Goal: Task Accomplishment & Management: Manage account settings

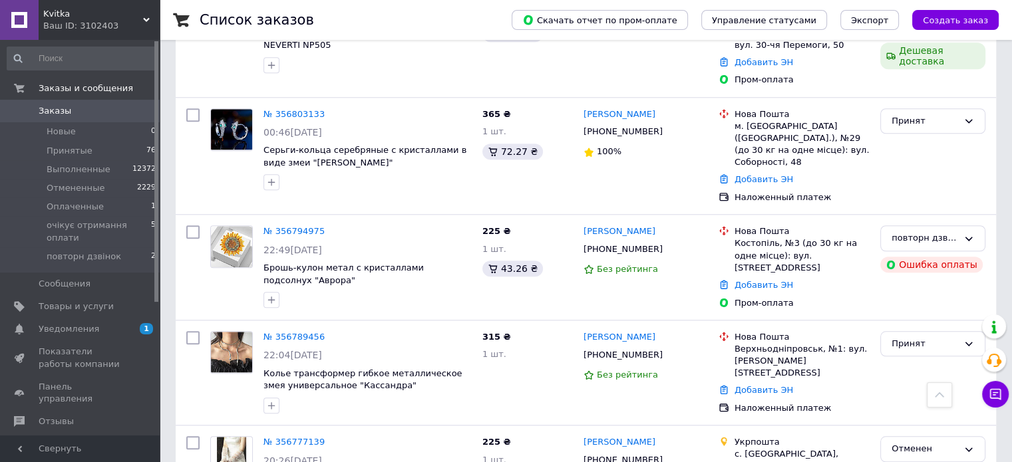
scroll to position [1064, 0]
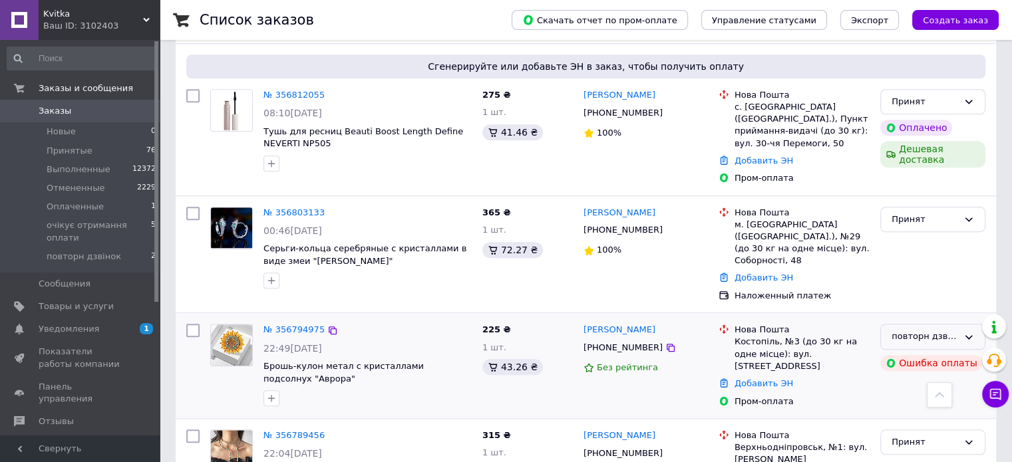
click at [971, 332] on icon at bounding box center [968, 337] width 11 height 11
click at [918, 425] on li "очікує отримання оплати" at bounding box center [933, 444] width 104 height 38
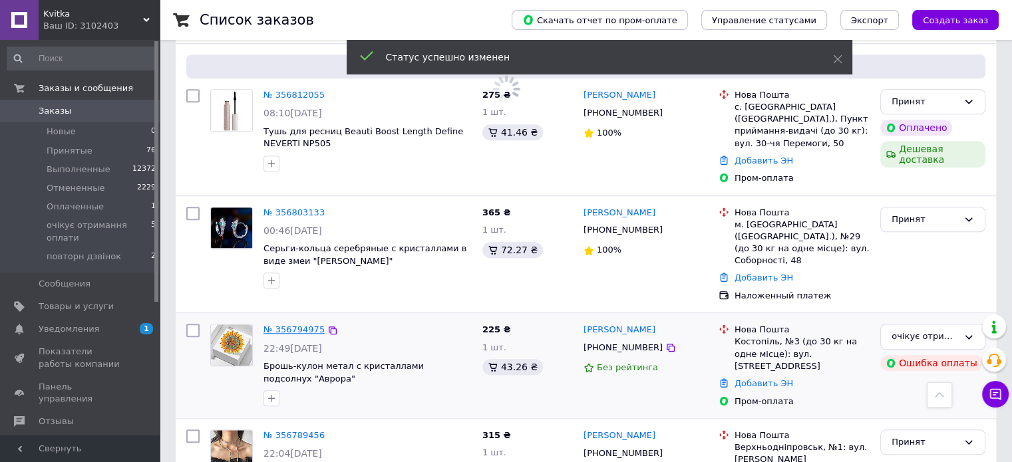
click at [295, 325] on link "№ 356794975" at bounding box center [293, 330] width 61 height 10
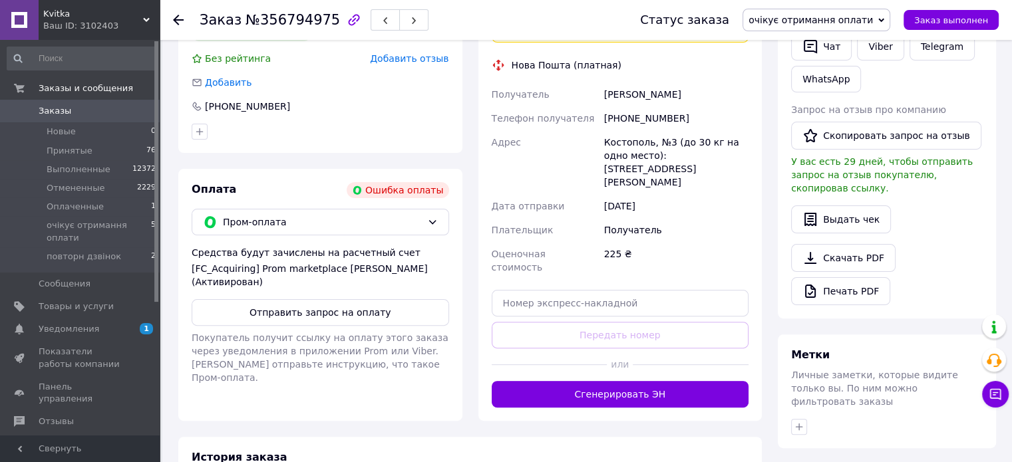
scroll to position [290, 0]
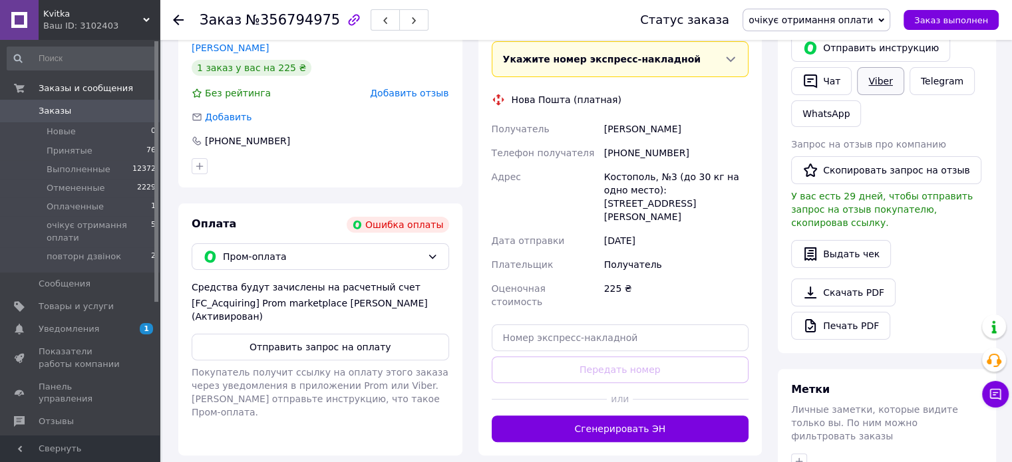
click at [870, 82] on link "Viber" at bounding box center [880, 81] width 47 height 28
click at [172, 18] on div "Заказ №356794975 Статус заказа очікує отримання оплати Принят Выполнен Отменен …" at bounding box center [586, 20] width 852 height 40
click at [176, 21] on icon at bounding box center [178, 20] width 11 height 11
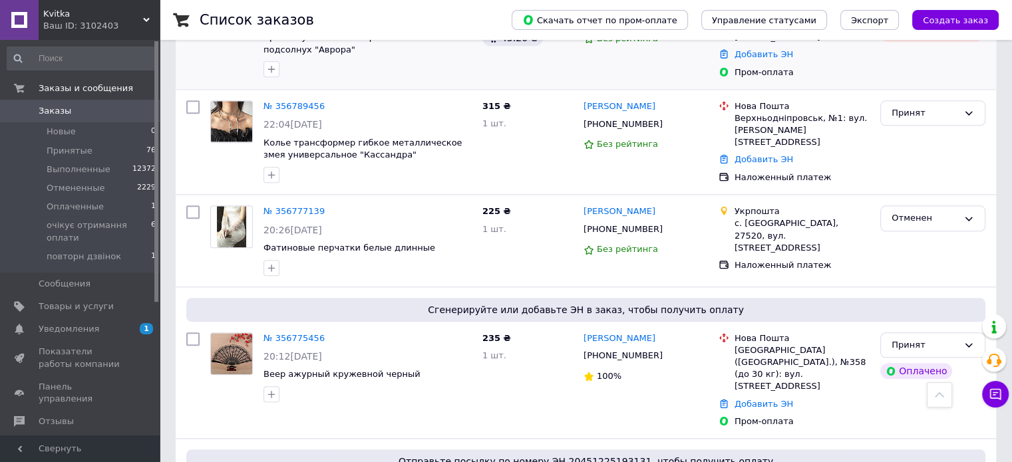
scroll to position [1463, 0]
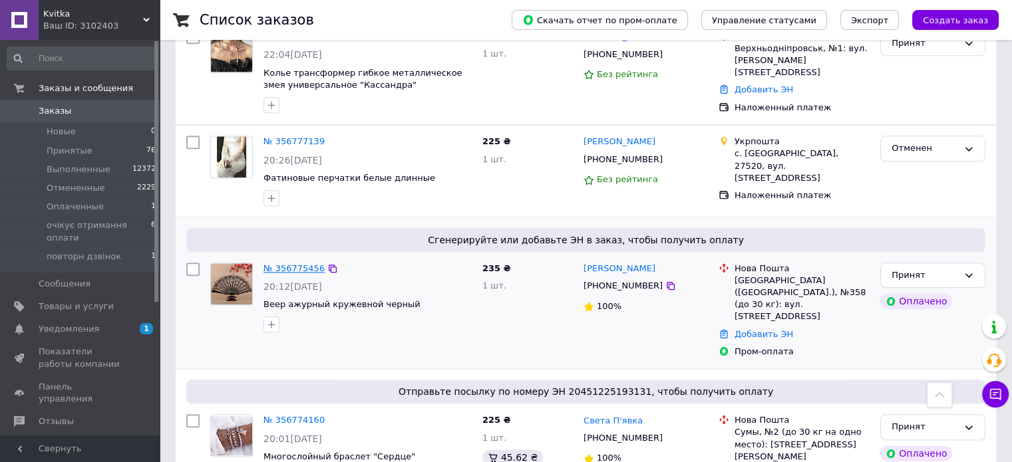
click at [286, 263] on link "№ 356775456" at bounding box center [293, 268] width 61 height 10
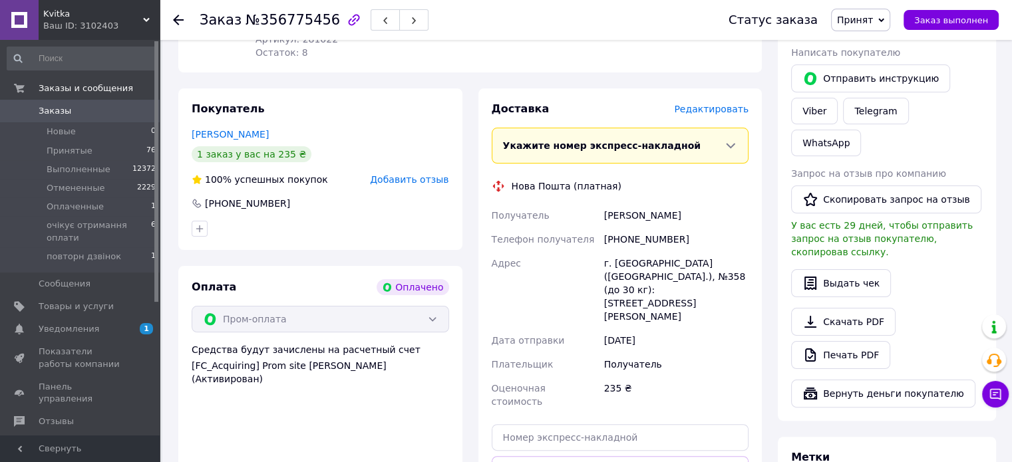
scroll to position [431, 0]
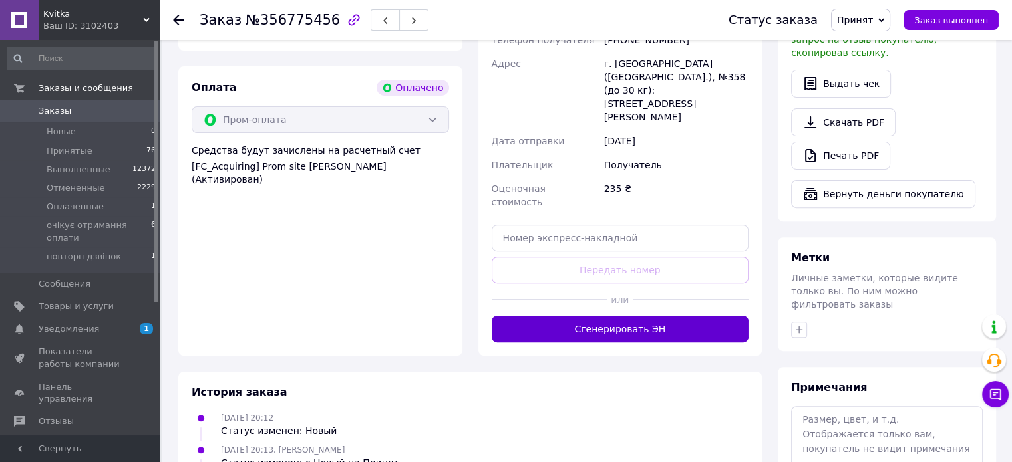
click at [612, 316] on button "Сгенерировать ЭН" at bounding box center [620, 329] width 257 height 27
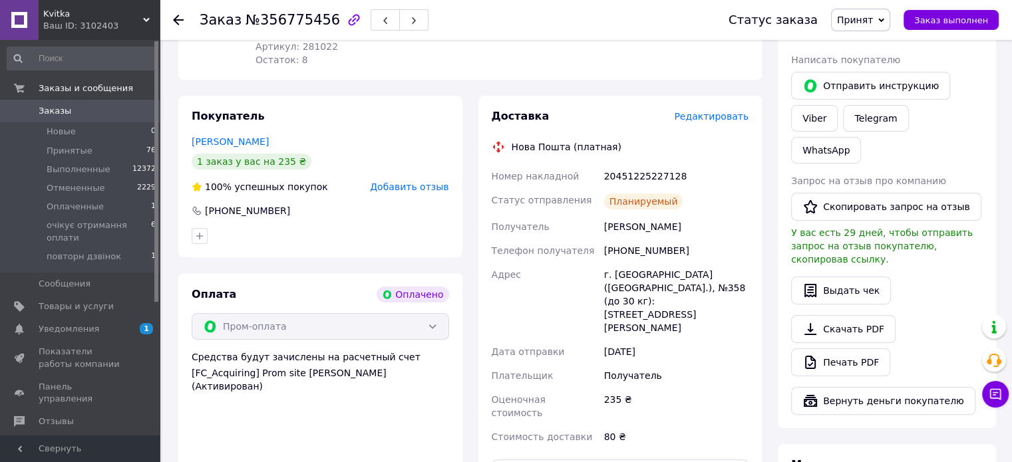
scroll to position [98, 0]
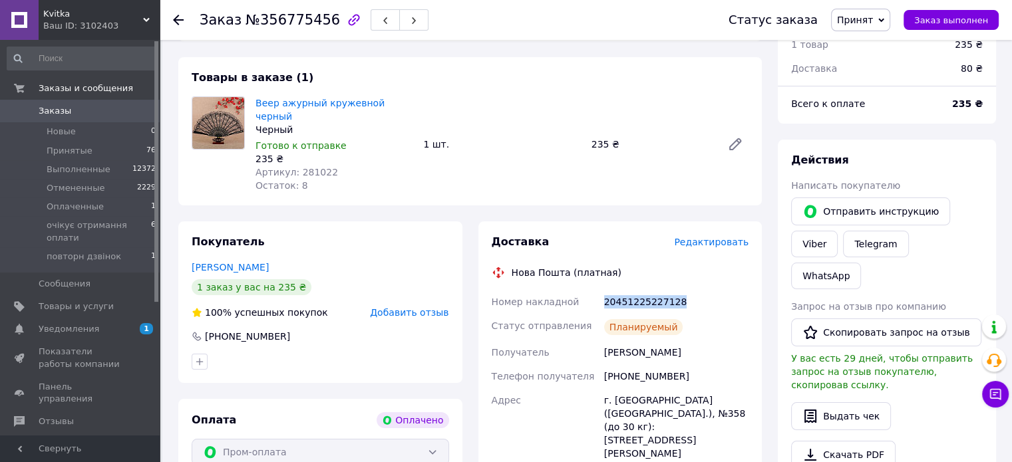
drag, startPoint x: 687, startPoint y: 291, endPoint x: 585, endPoint y: 297, distance: 102.6
click at [585, 297] on div "Номер накладной 20451225227128 Статус отправления Планируемый Получатель [PERSO…" at bounding box center [620, 432] width 263 height 285
copy div "Номер накладной 20451225227128"
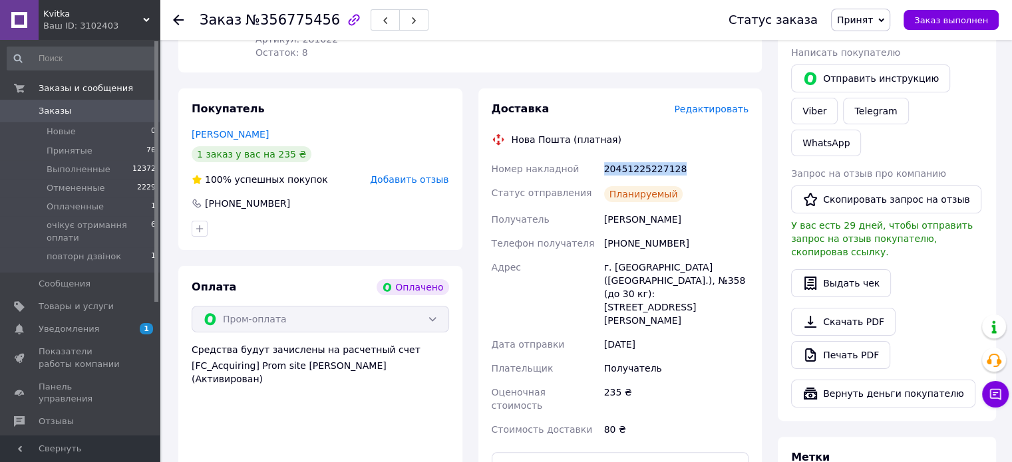
scroll to position [298, 0]
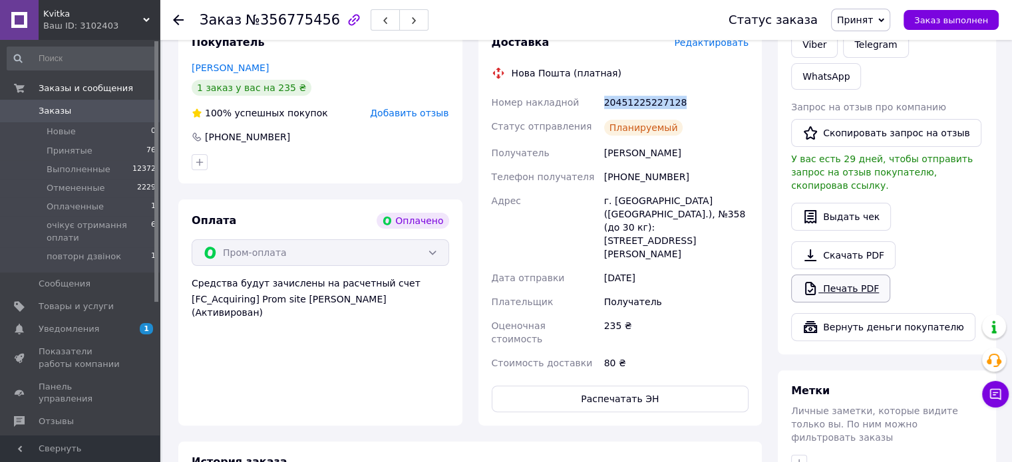
click at [842, 275] on link "Печать PDF" at bounding box center [840, 289] width 99 height 28
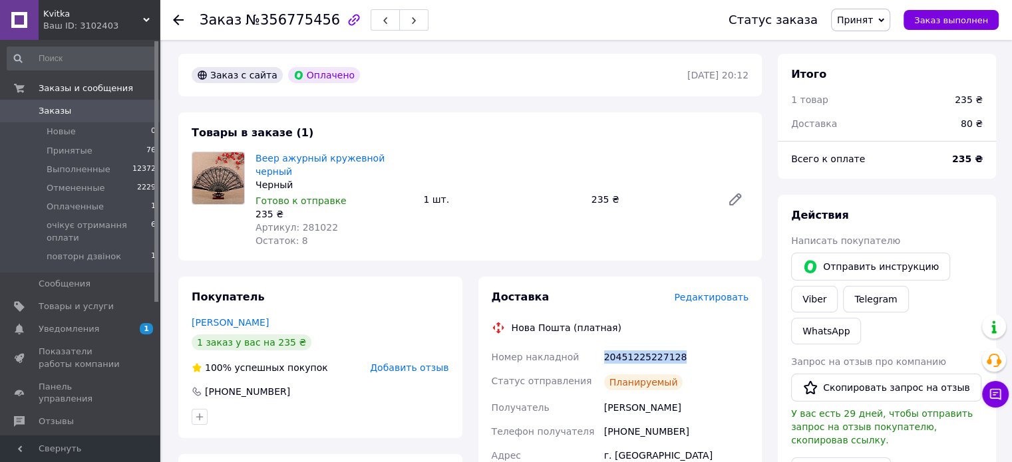
scroll to position [67, 0]
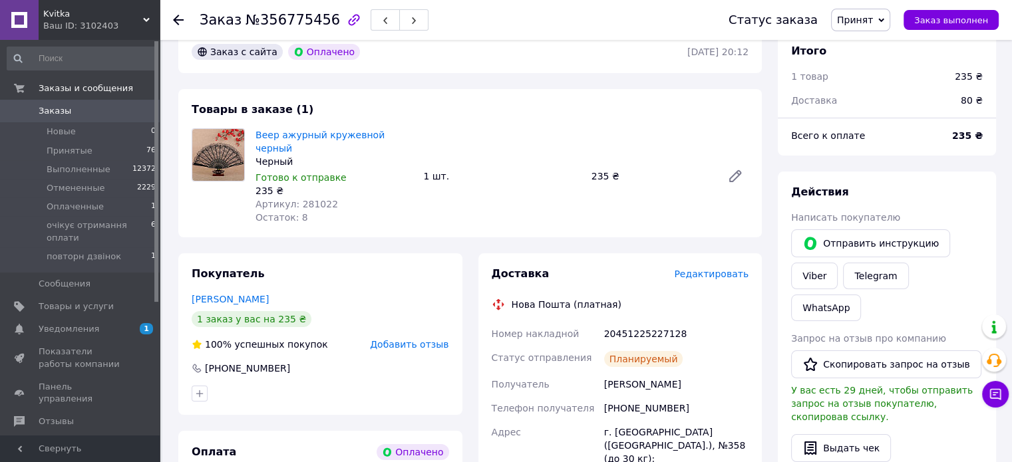
click at [180, 16] on icon at bounding box center [178, 20] width 11 height 11
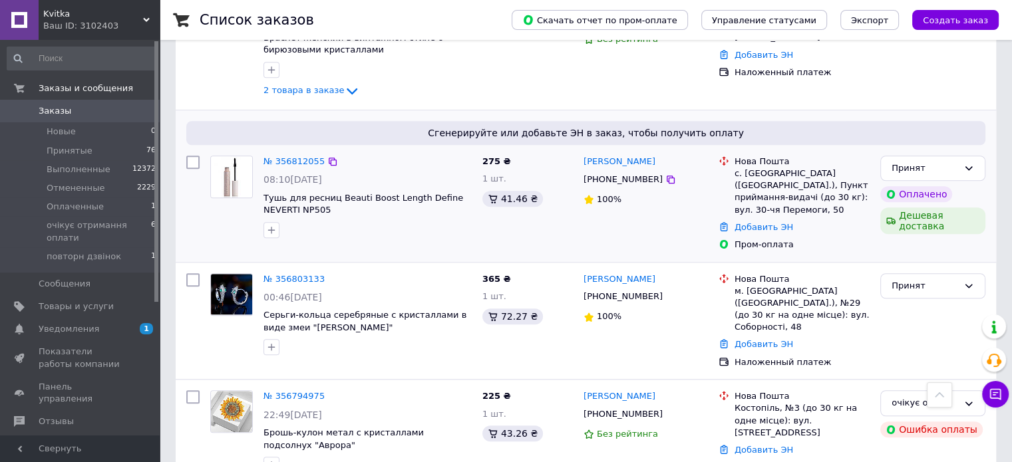
scroll to position [1330, 0]
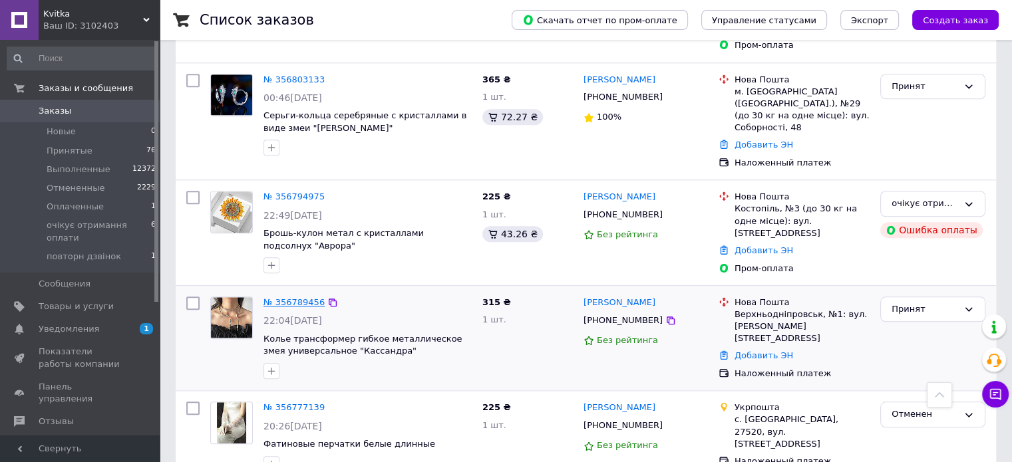
click at [295, 297] on link "№ 356789456" at bounding box center [293, 302] width 61 height 10
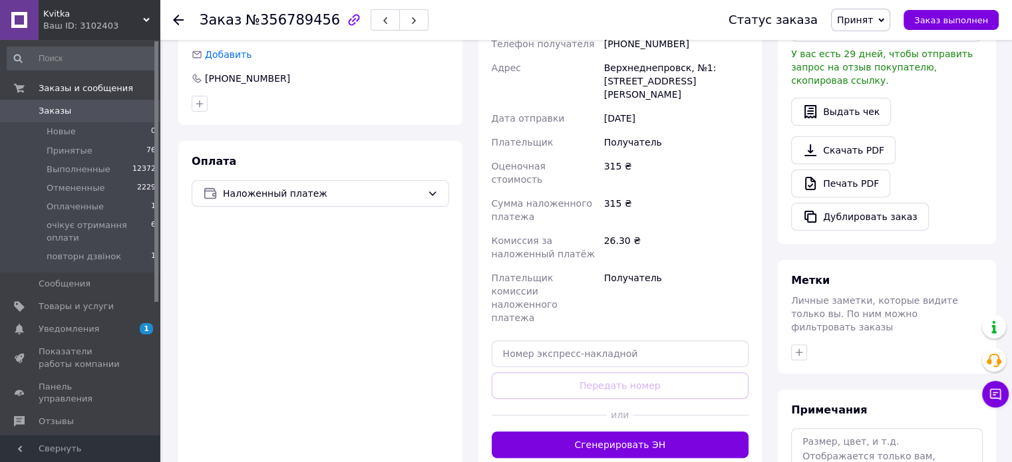
scroll to position [516, 0]
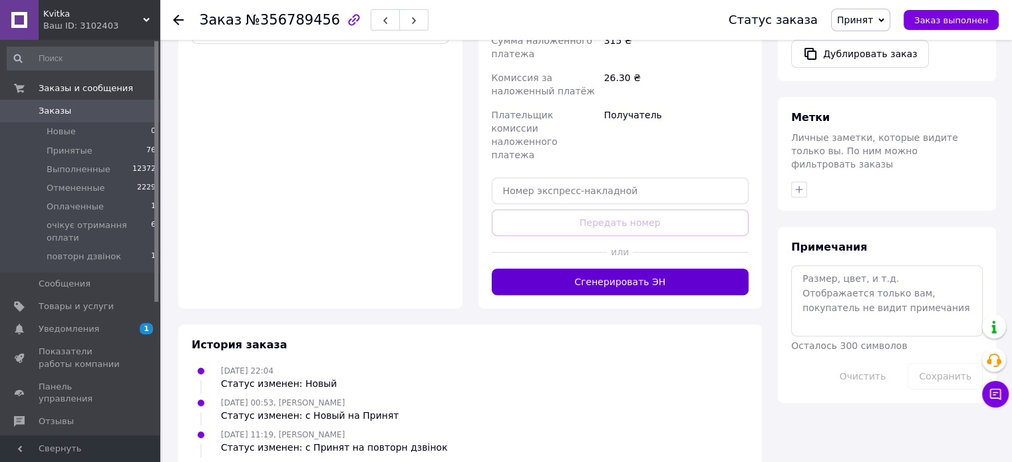
click at [626, 269] on button "Сгенерировать ЭН" at bounding box center [620, 282] width 257 height 27
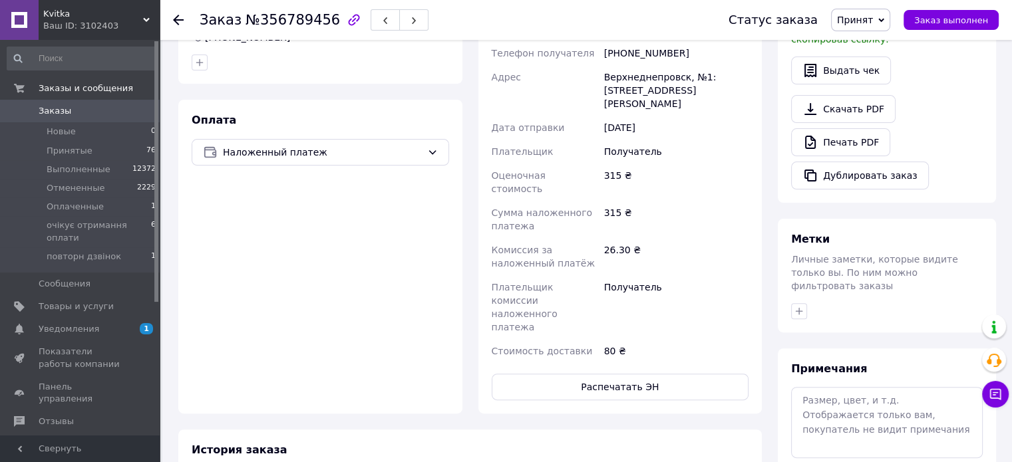
scroll to position [249, 0]
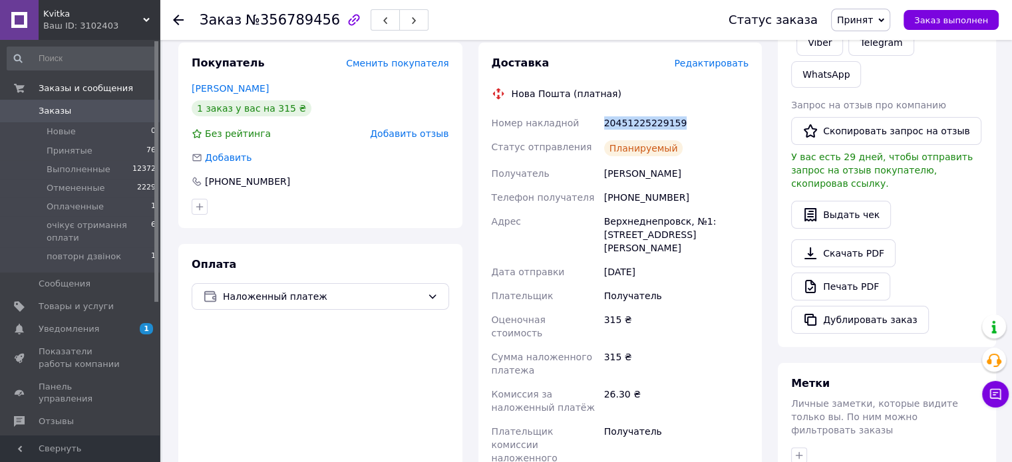
drag, startPoint x: 692, startPoint y: 119, endPoint x: 588, endPoint y: 127, distance: 104.1
click at [588, 127] on div "Номер накладной 20451225229159 Статус отправления Планируемый Получатель [PERSO…" at bounding box center [620, 309] width 263 height 396
copy div "Номер накладной 20451225229159"
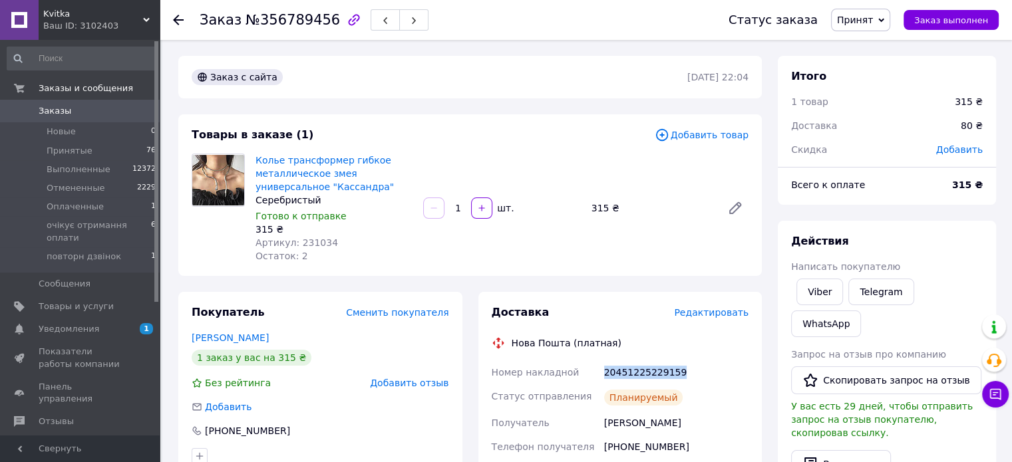
scroll to position [200, 0]
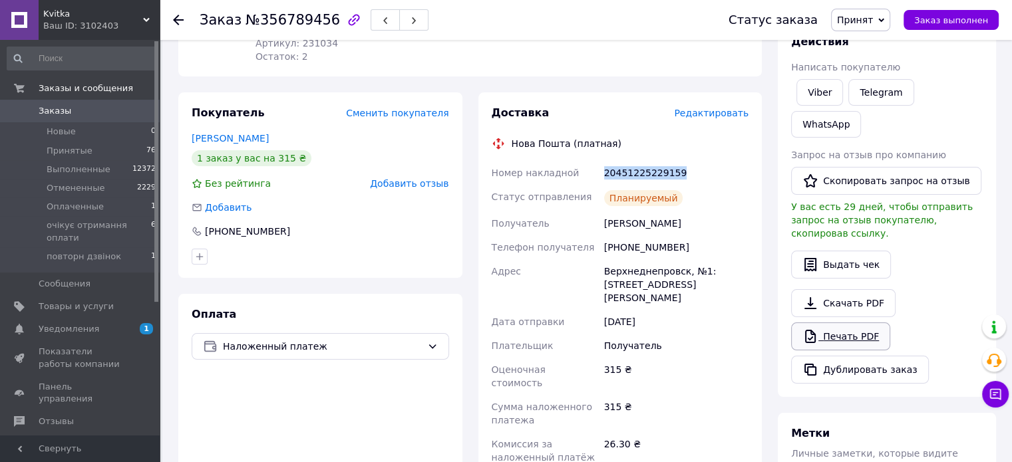
click at [849, 323] on link "Печать PDF" at bounding box center [840, 337] width 99 height 28
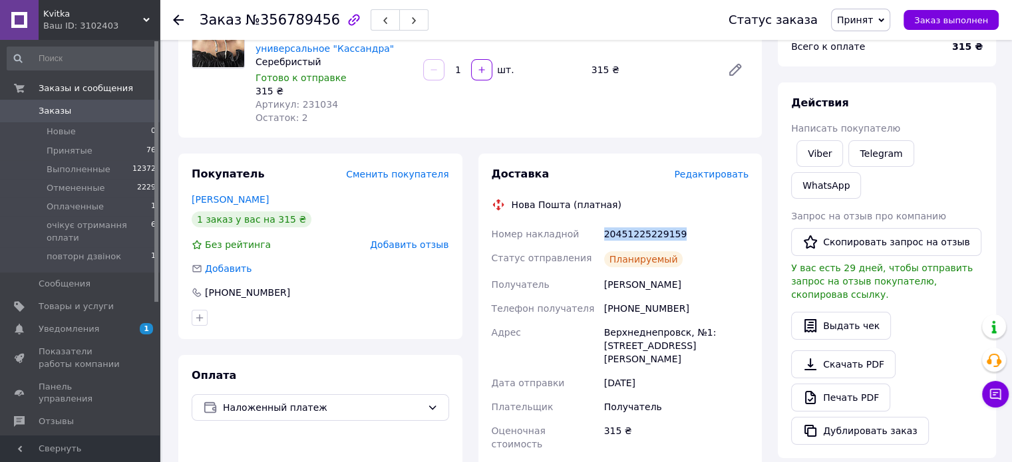
scroll to position [67, 0]
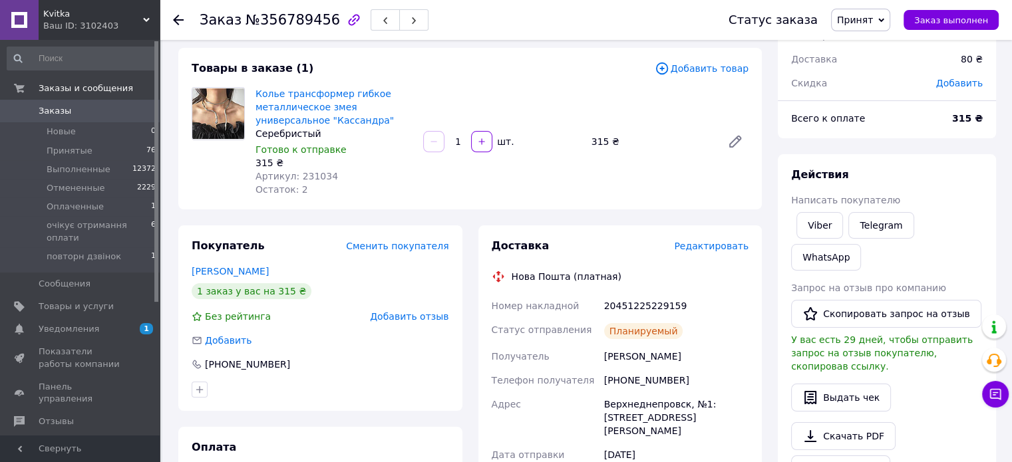
click at [176, 17] on use at bounding box center [178, 20] width 11 height 11
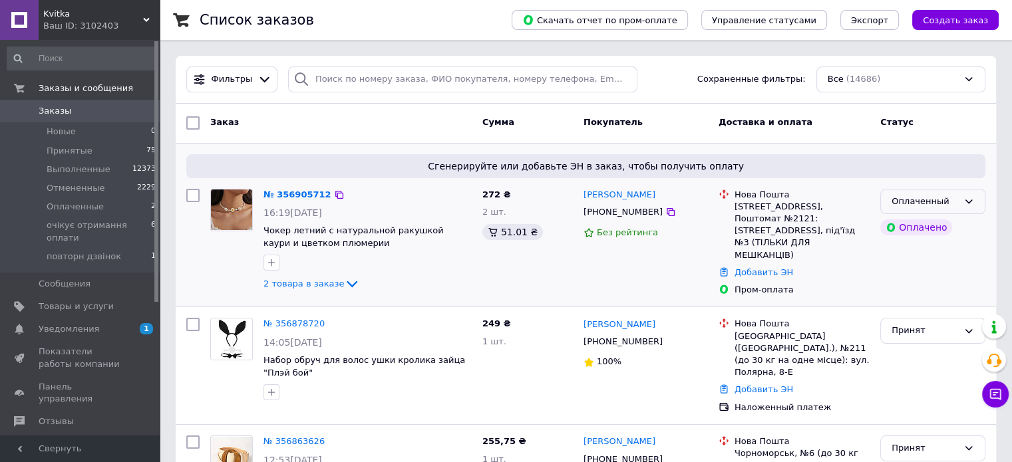
click at [927, 199] on div "Оплаченный" at bounding box center [924, 202] width 67 height 14
click at [906, 225] on li "Принят" at bounding box center [933, 229] width 104 height 25
click at [295, 191] on link "№ 356905712" at bounding box center [293, 195] width 61 height 10
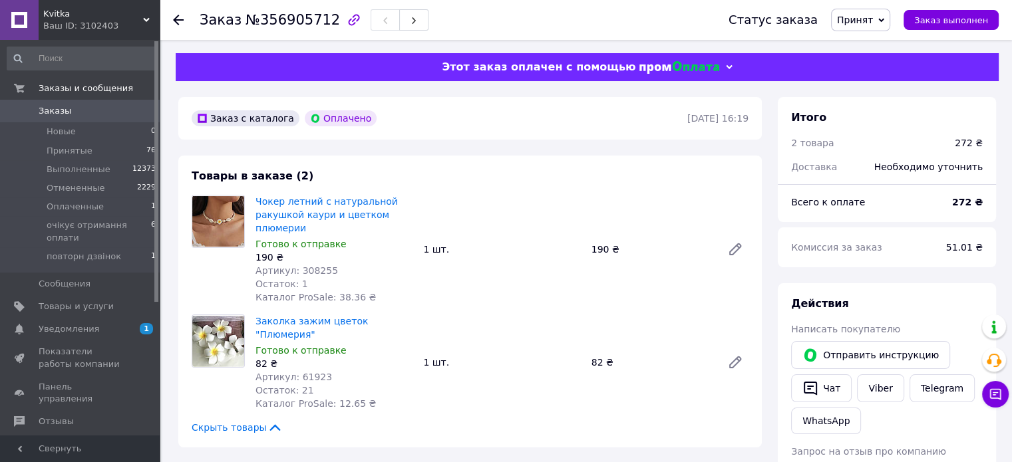
click at [176, 21] on icon at bounding box center [178, 20] width 11 height 11
